Goal: Check status: Check status

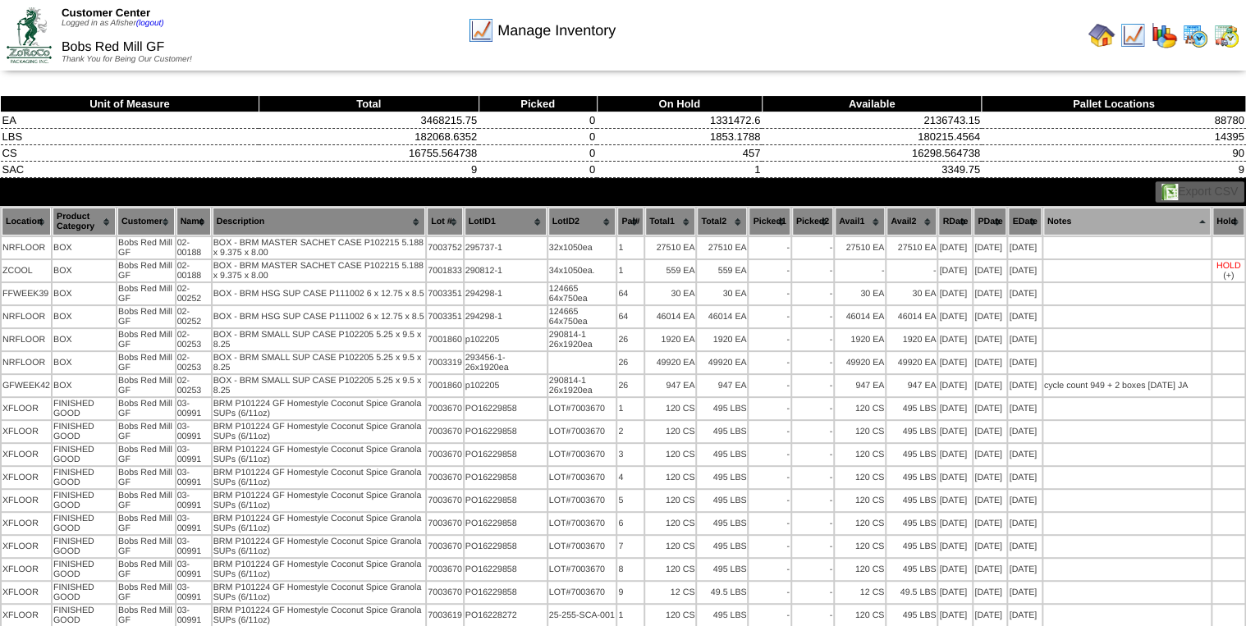
click at [1195, 43] on img at bounding box center [1195, 35] width 26 height 26
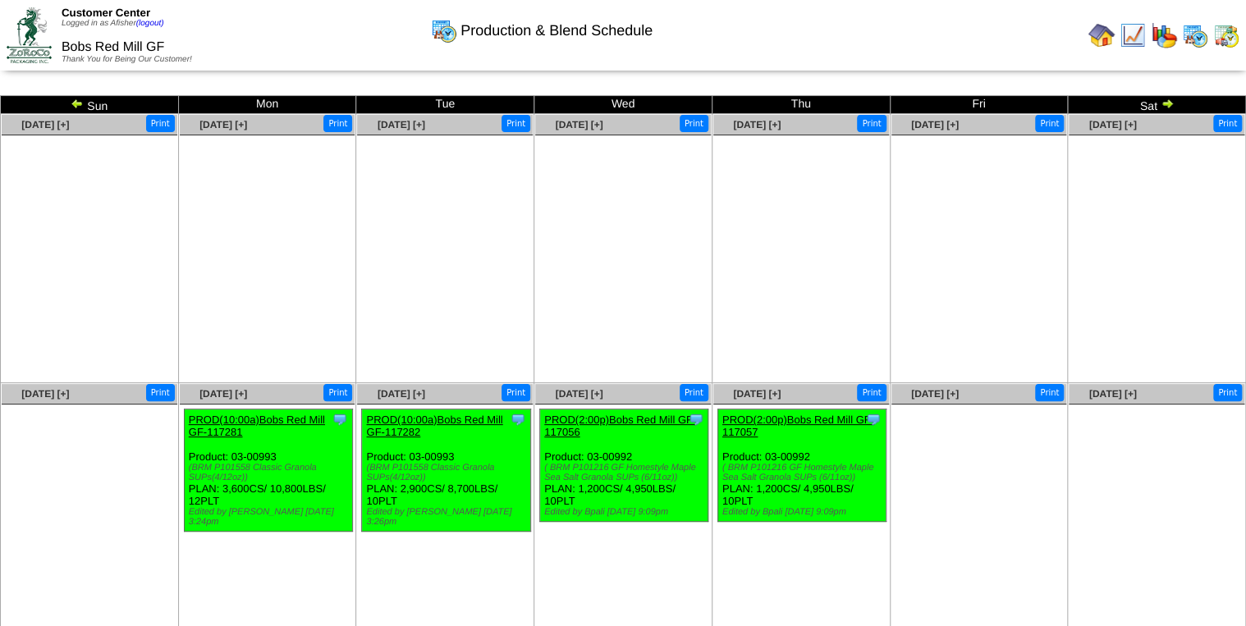
click at [71, 108] on img at bounding box center [77, 103] width 13 height 13
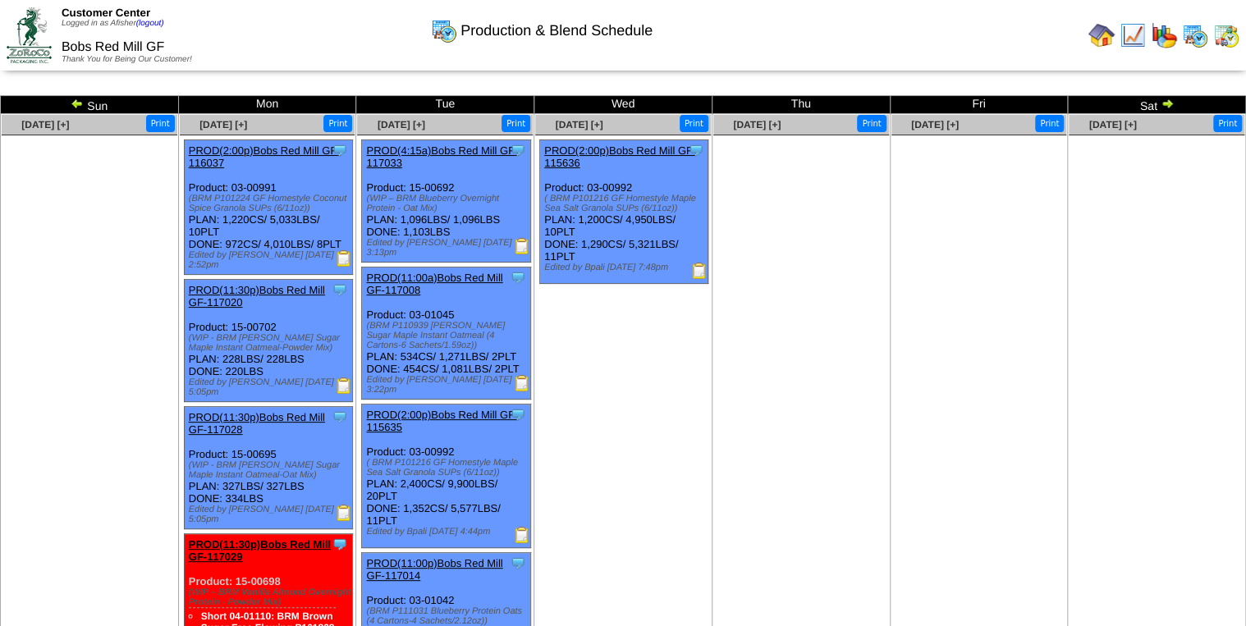
click at [71, 108] on img at bounding box center [77, 103] width 13 height 13
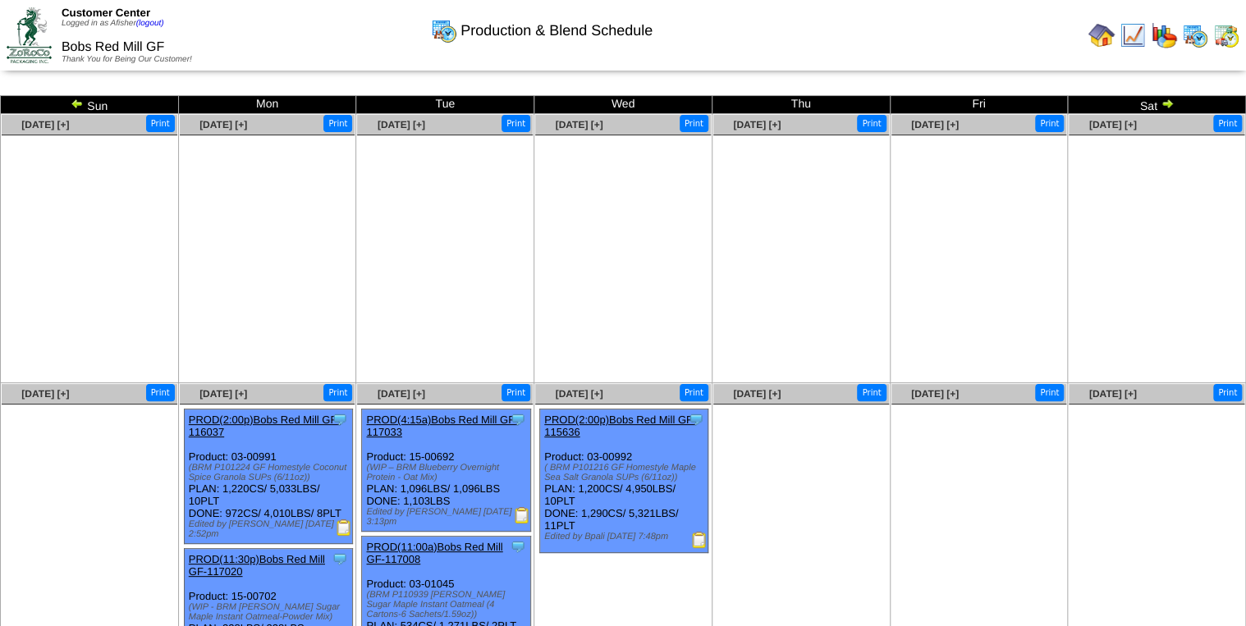
click at [71, 108] on img at bounding box center [77, 103] width 13 height 13
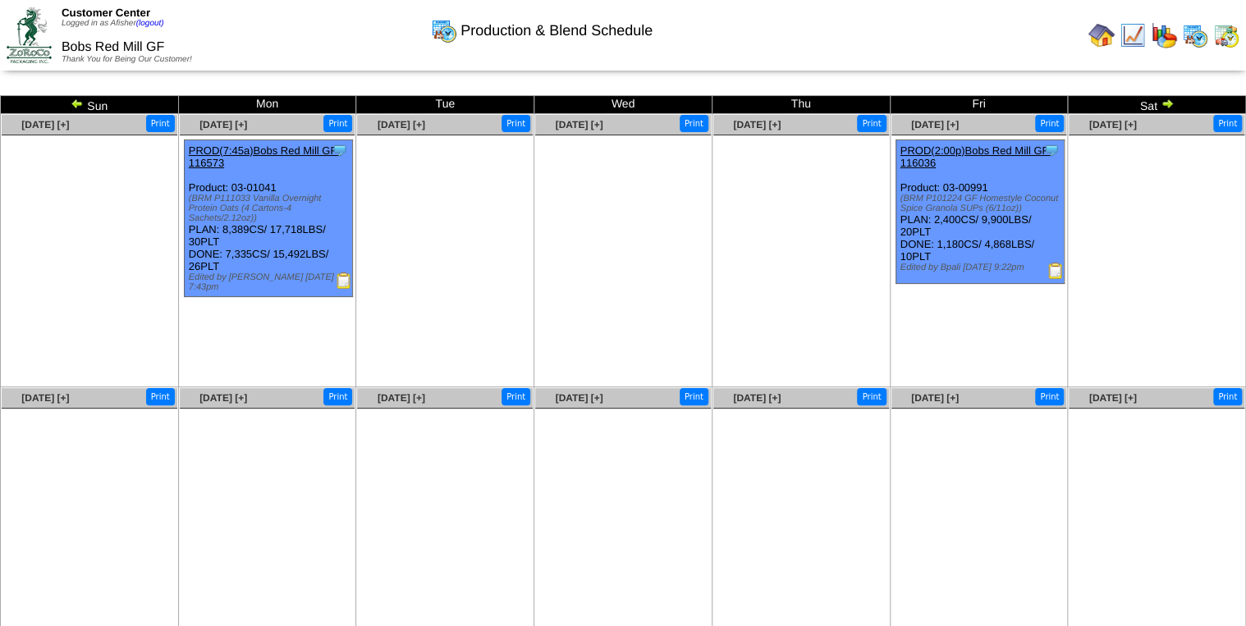
click at [1057, 272] on img at bounding box center [1055, 271] width 16 height 16
click at [1167, 104] on img at bounding box center [1166, 103] width 13 height 13
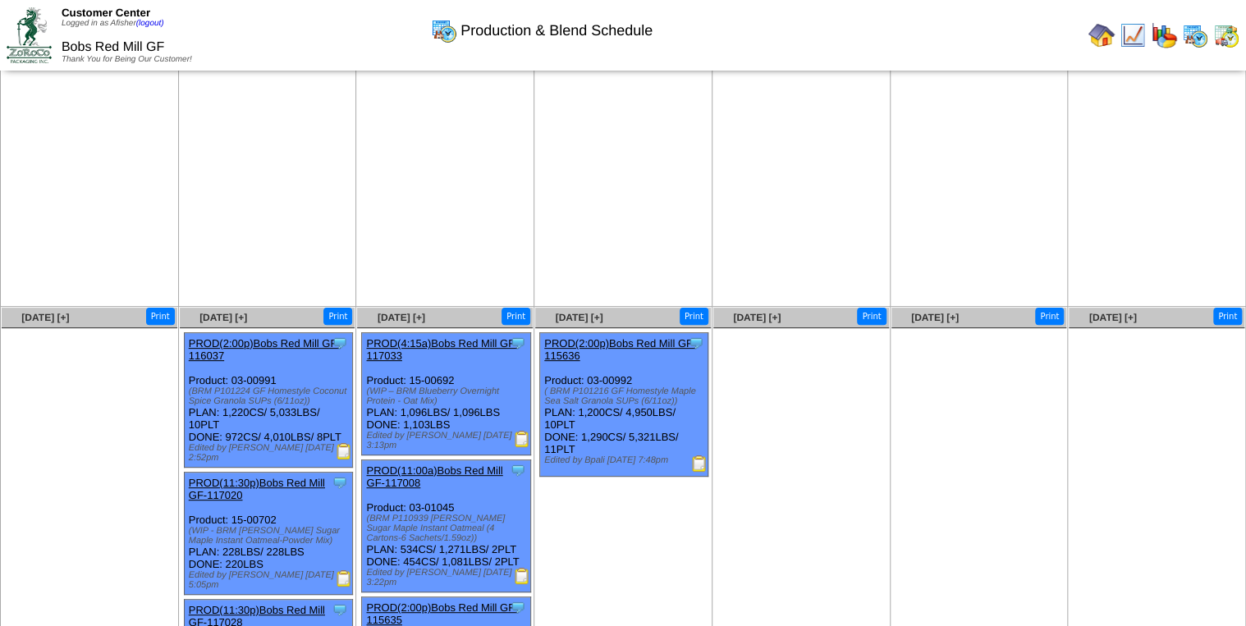
scroll to position [263, 0]
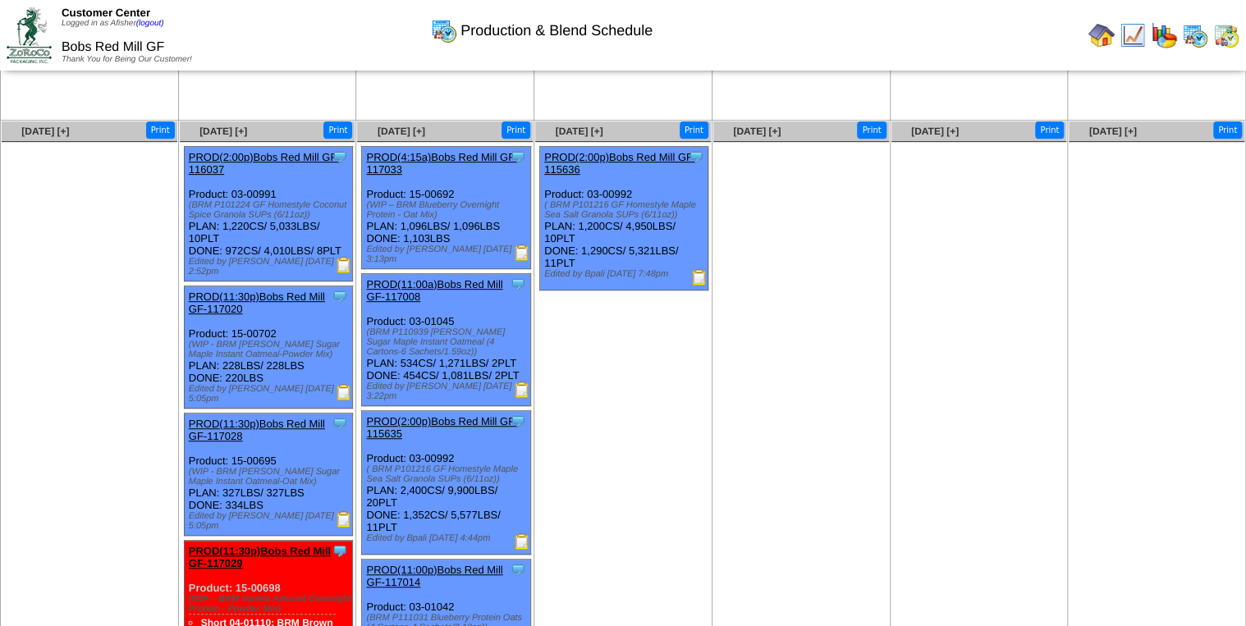
click at [345, 256] on div "Clone Item PROD(2:00p)Bobs Red Mill GF-116037 Bobs Red Mill GF ScheduleID: 1160…" at bounding box center [268, 214] width 168 height 135
click at [343, 260] on img at bounding box center [344, 265] width 16 height 16
